Goal: Browse casually: Explore the website without a specific task or goal

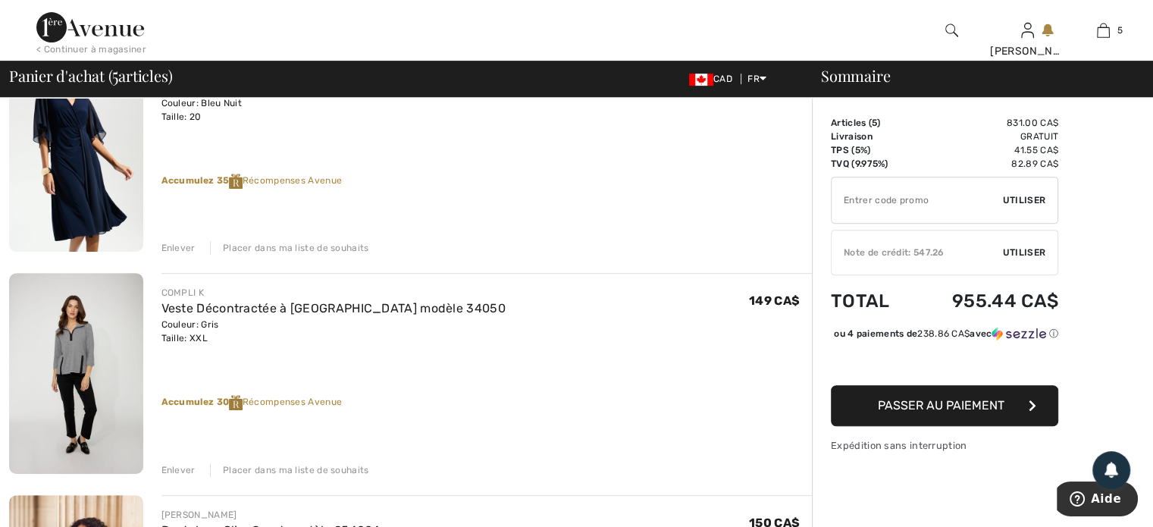
scroll to position [607, 0]
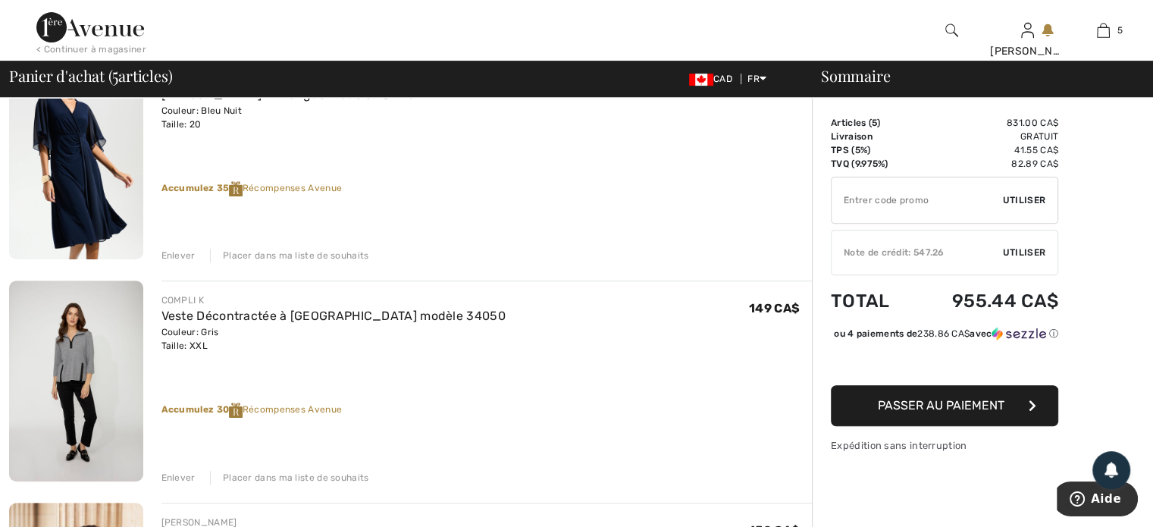
click at [93, 27] on img at bounding box center [90, 27] width 108 height 30
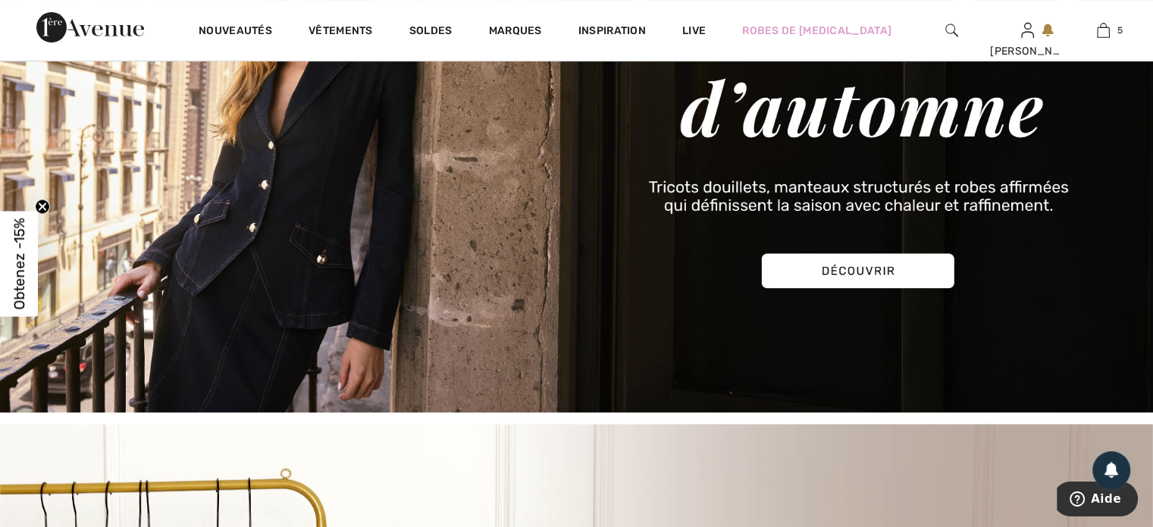
scroll to position [303, 0]
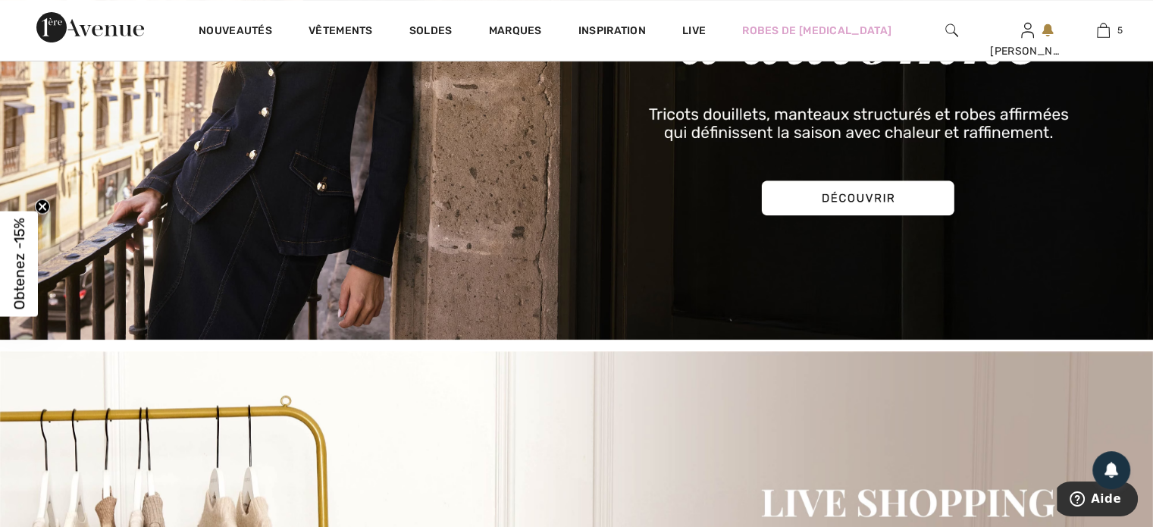
click at [831, 189] on img at bounding box center [576, 63] width 1153 height 553
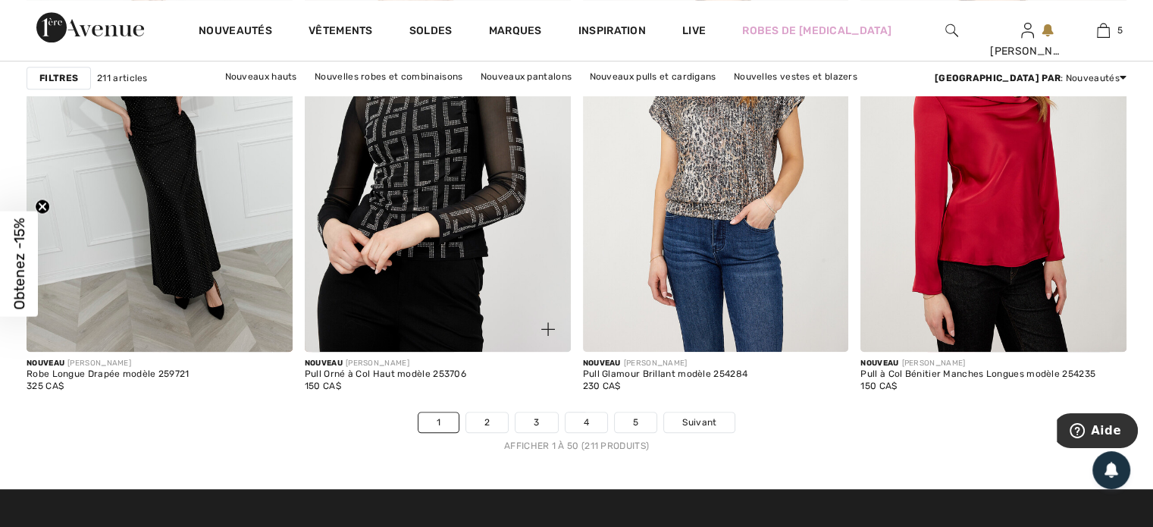
scroll to position [7052, 0]
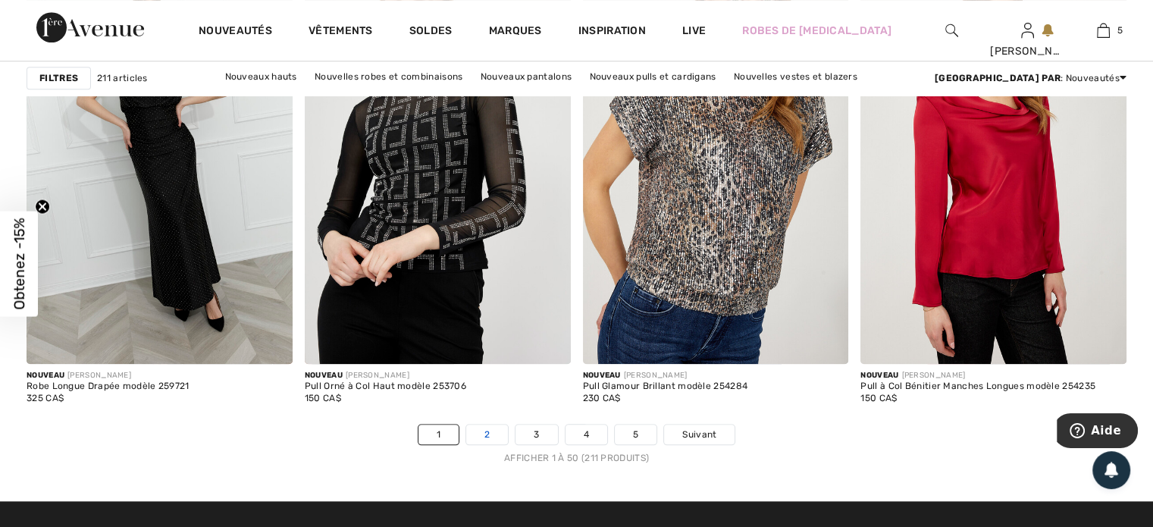
click at [485, 425] on link "2" at bounding box center [487, 435] width 42 height 20
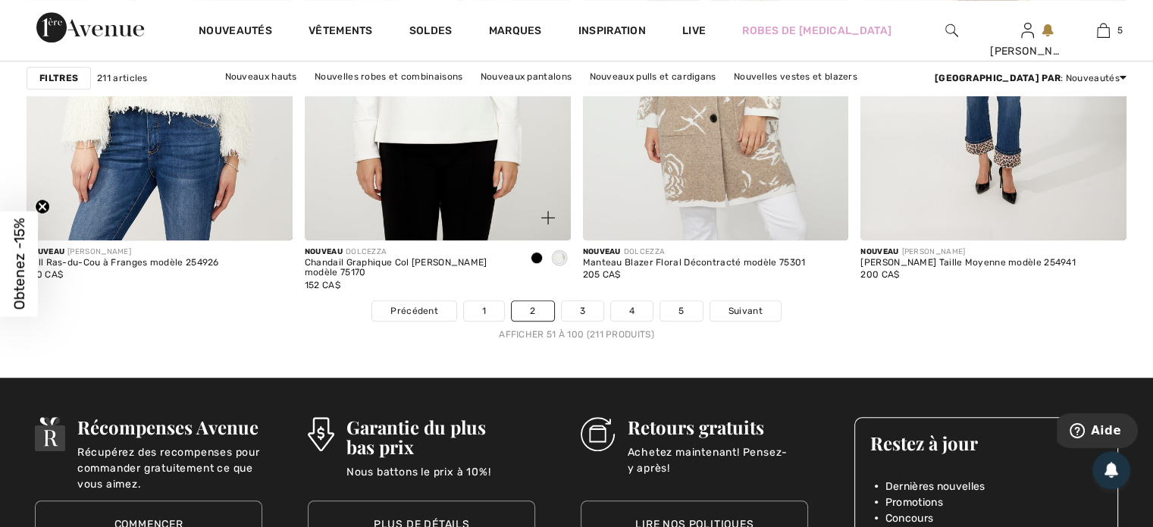
scroll to position [7204, 0]
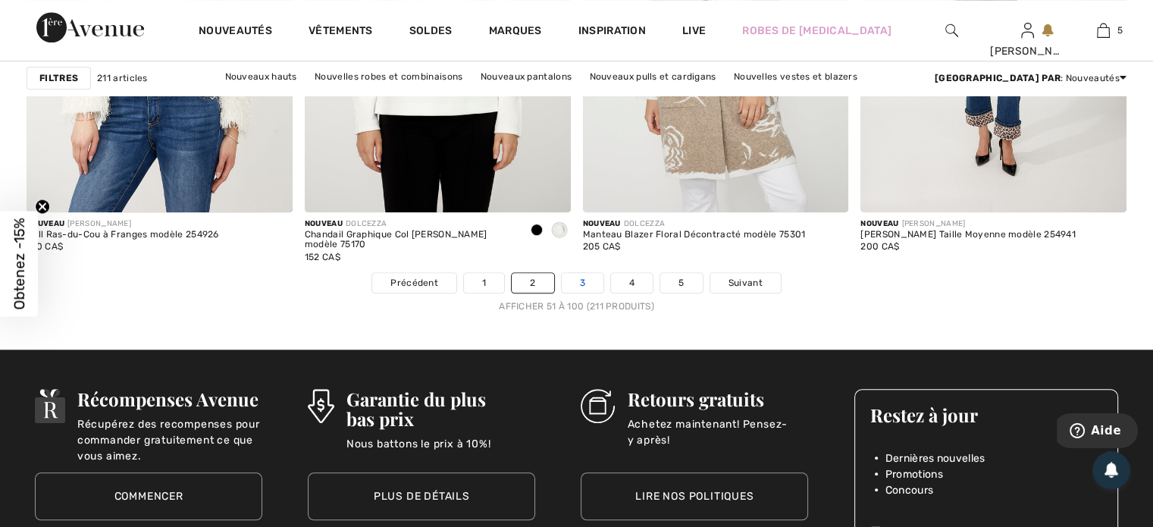
click at [584, 276] on link "3" at bounding box center [583, 283] width 42 height 20
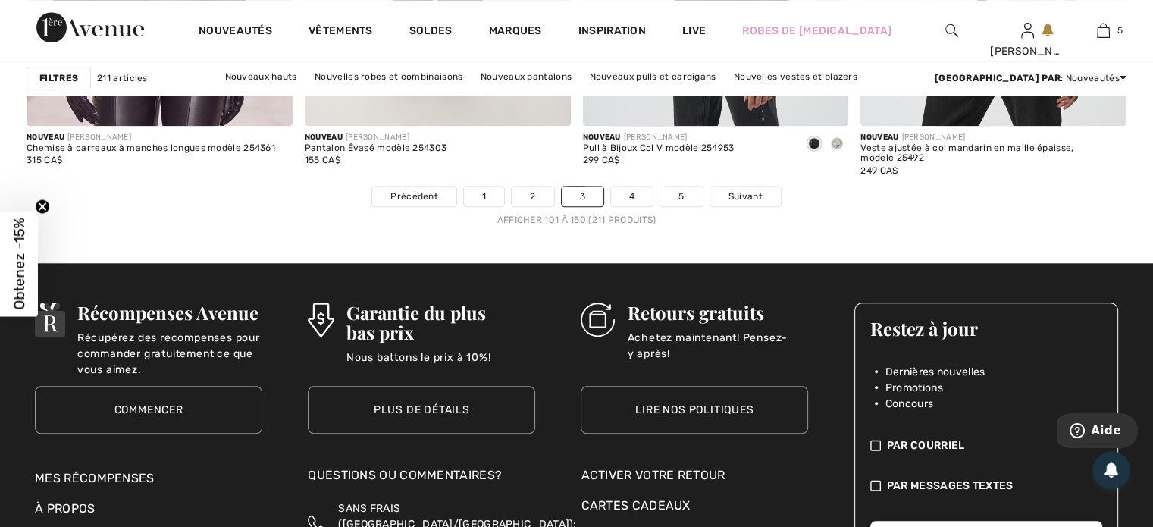
scroll to position [7355, 0]
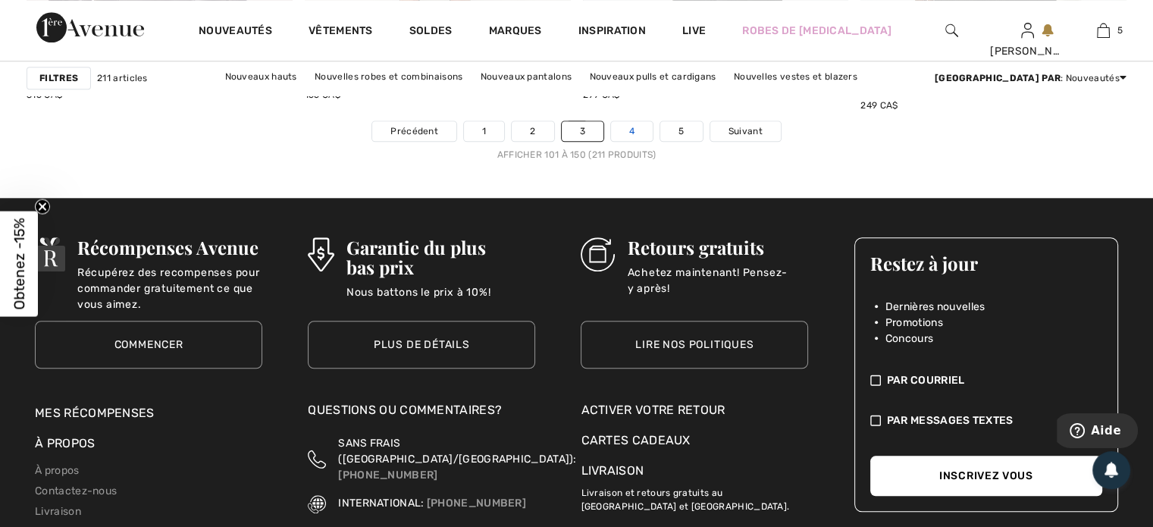
click at [631, 121] on link "4" at bounding box center [632, 131] width 42 height 20
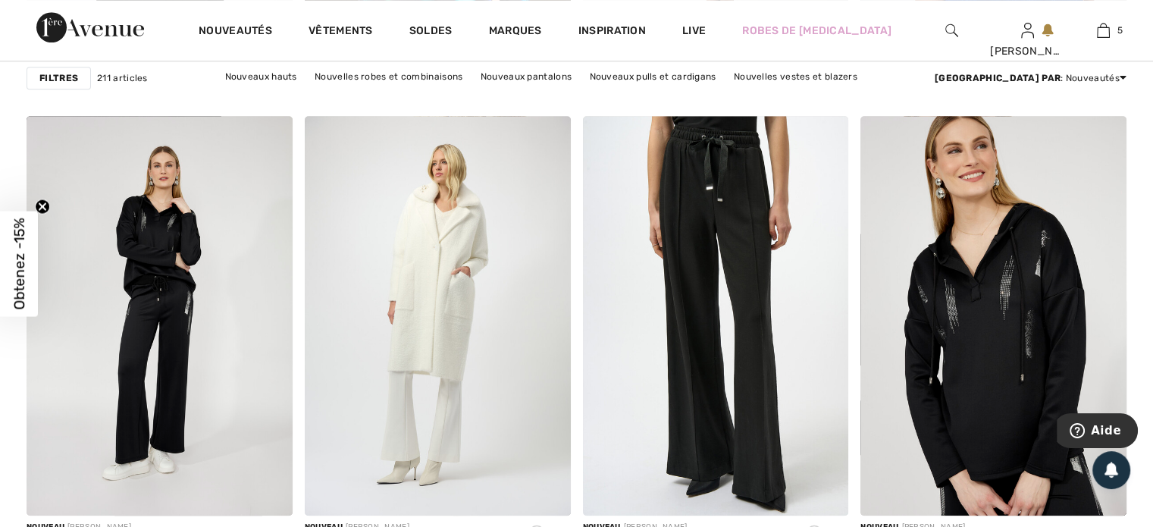
scroll to position [7204, 0]
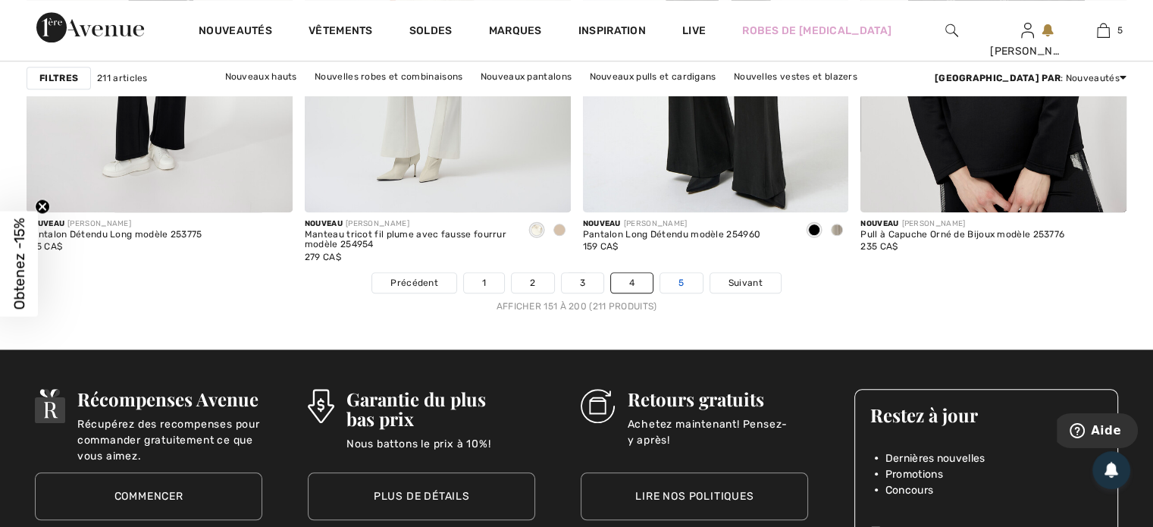
click at [678, 278] on link "5" at bounding box center [681, 283] width 42 height 20
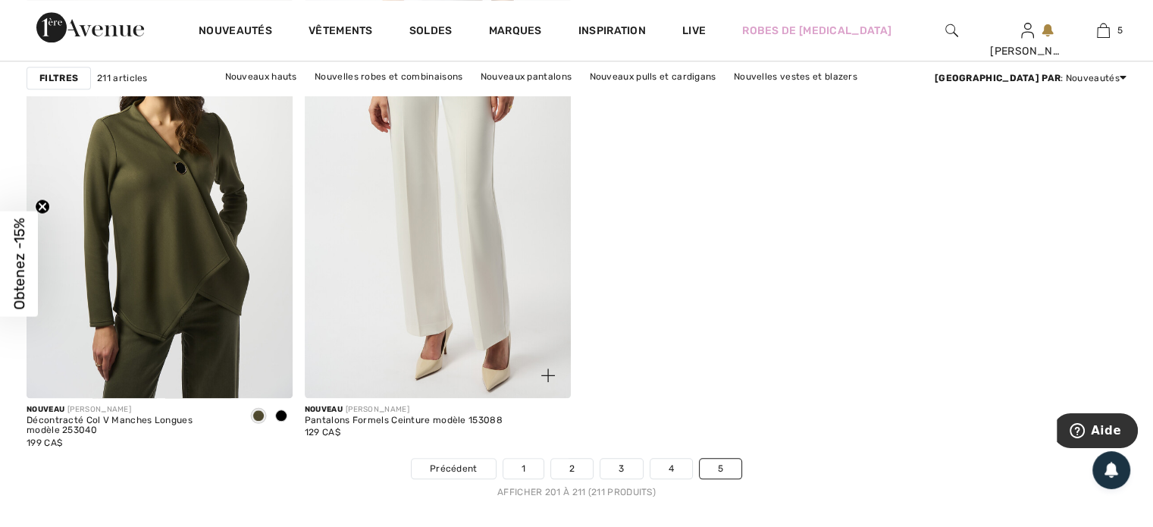
scroll to position [1592, 0]
